Goal: Task Accomplishment & Management: Manage account settings

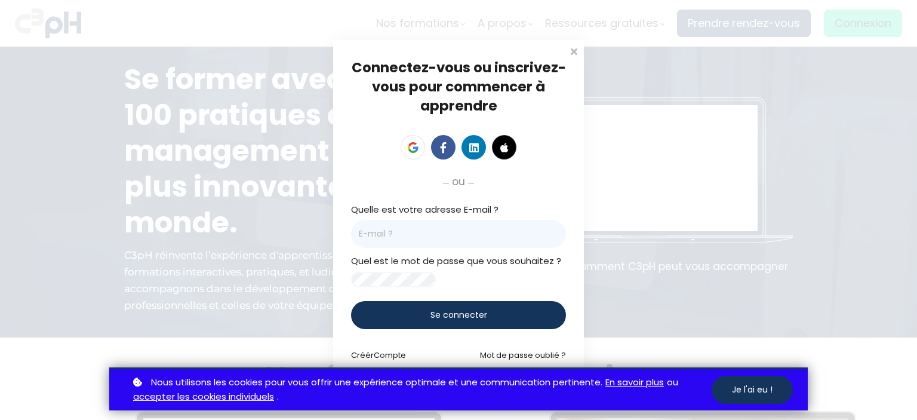
type input "[EMAIL_ADDRESS][DOMAIN_NAME]"
click at [461, 315] on span "Se connecter" at bounding box center [459, 315] width 57 height 13
